Goal: Information Seeking & Learning: Learn about a topic

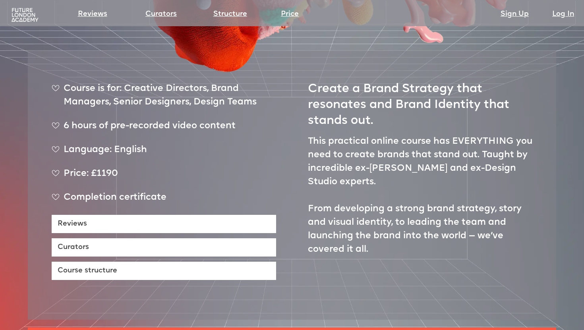
scroll to position [293, 0]
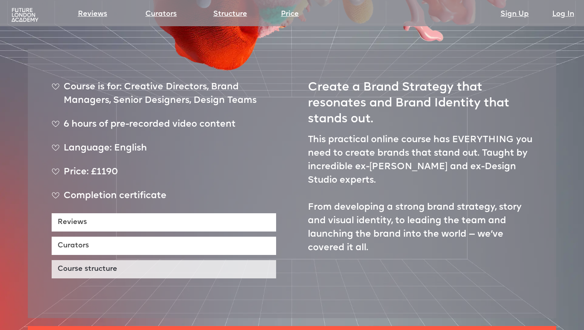
click at [156, 261] on link "Course structure" at bounding box center [164, 269] width 225 height 18
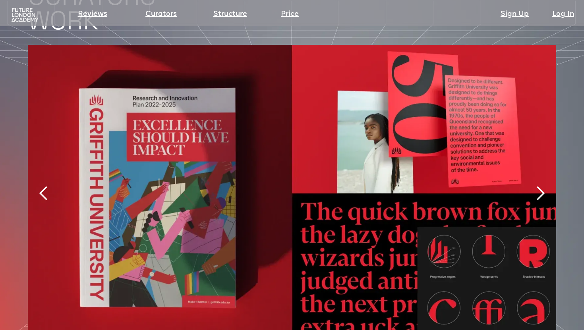
scroll to position [1676, 0]
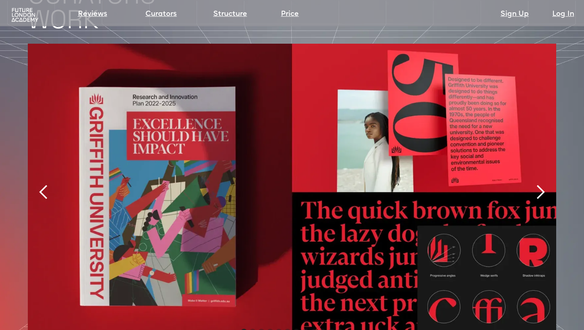
click at [535, 184] on div "next slide" at bounding box center [541, 192] width 16 height 16
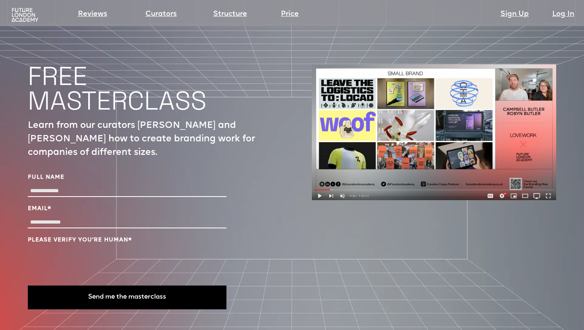
scroll to position [2613, 0]
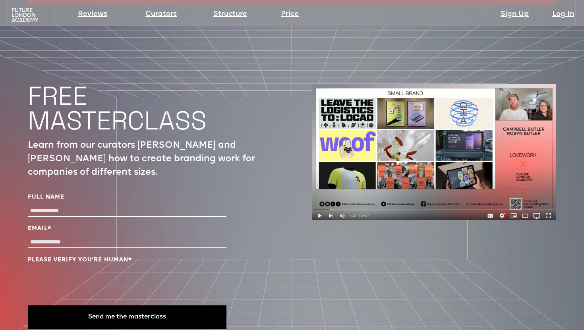
click at [320, 193] on img at bounding box center [434, 152] width 244 height 136
click at [319, 195] on img at bounding box center [434, 152] width 244 height 136
click at [320, 194] on img at bounding box center [434, 152] width 244 height 136
click at [351, 103] on img at bounding box center [434, 152] width 244 height 136
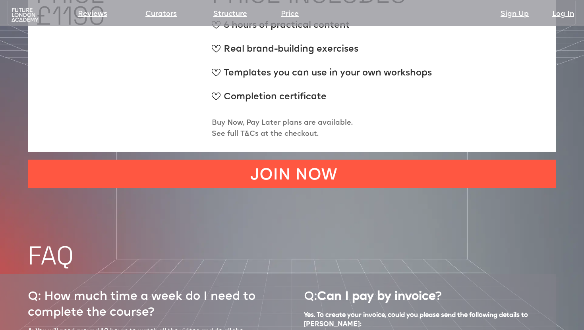
scroll to position [2969, 0]
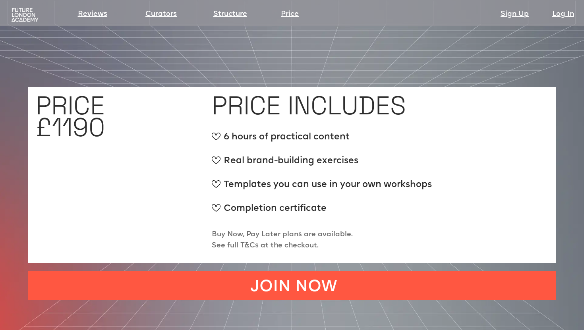
click at [21, 16] on img at bounding box center [25, 15] width 30 height 15
click at [19, 19] on img at bounding box center [25, 15] width 30 height 15
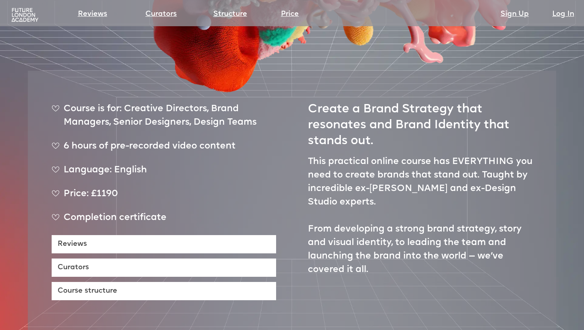
scroll to position [0, 0]
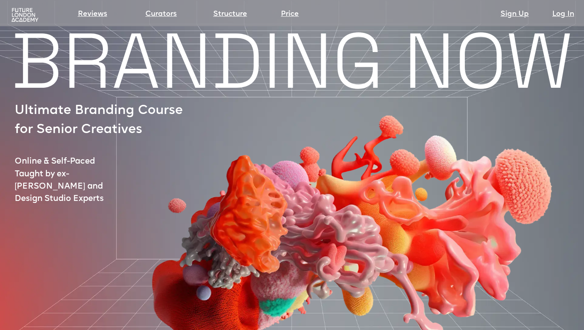
click at [108, 62] on img at bounding box center [347, 193] width 492 height 354
click at [24, 19] on img at bounding box center [25, 15] width 30 height 15
click at [60, 82] on div at bounding box center [329, 208] width 573 height 315
click at [94, 14] on link "Reviews" at bounding box center [92, 14] width 29 height 11
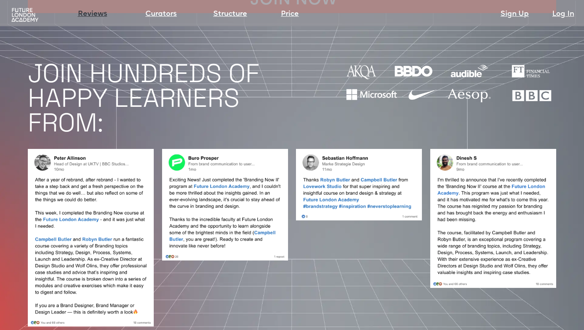
scroll to position [635, 0]
